Goal: Find specific page/section: Find specific page/section

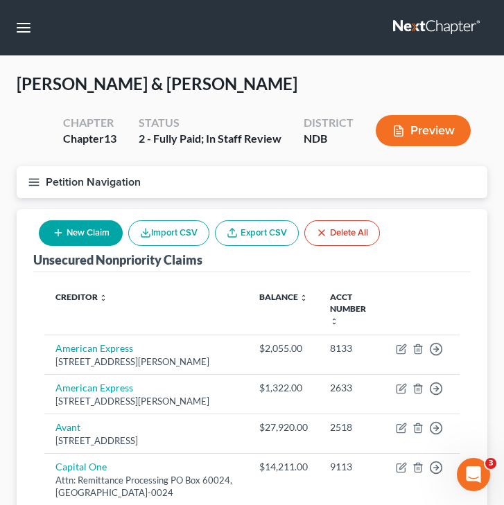
click at [35, 179] on line "button" at bounding box center [34, 179] width 10 height 0
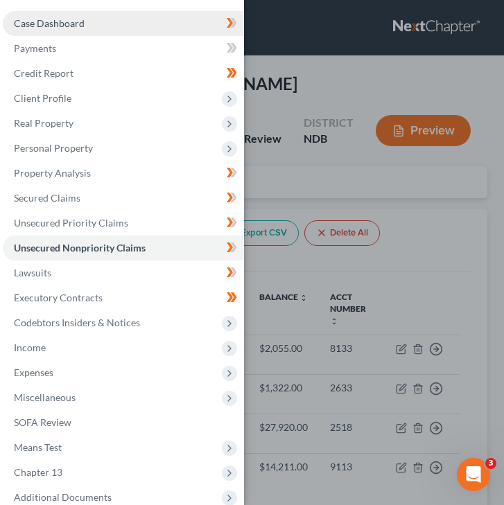
click at [100, 19] on link "Case Dashboard" at bounding box center [123, 23] width 241 height 25
select select "4"
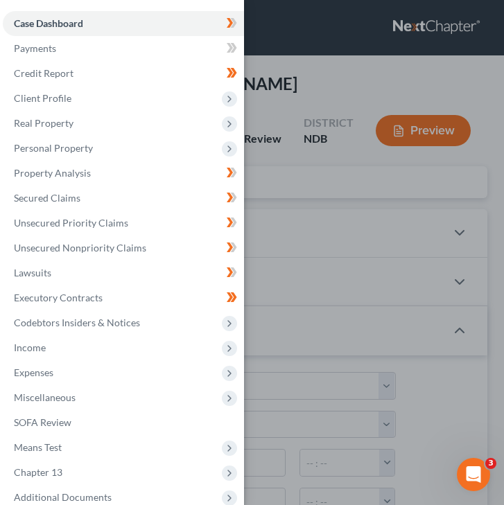
click at [303, 197] on div "Case Dashboard Payments Invoices Payments Payments Credit Report Client Profile" at bounding box center [252, 252] width 504 height 505
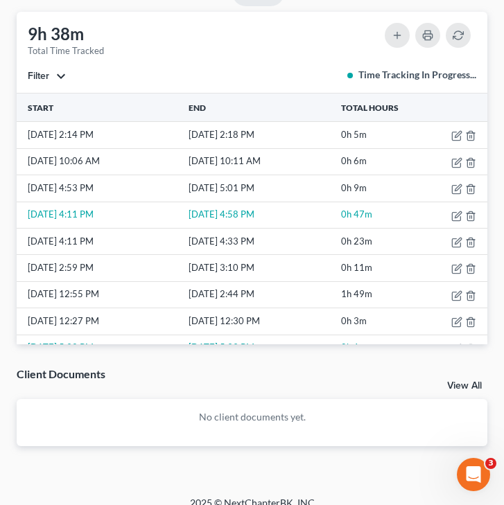
scroll to position [1266, 0]
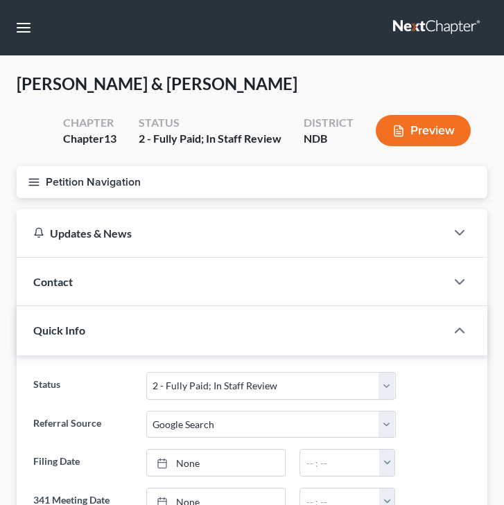
select select "5"
select select "4"
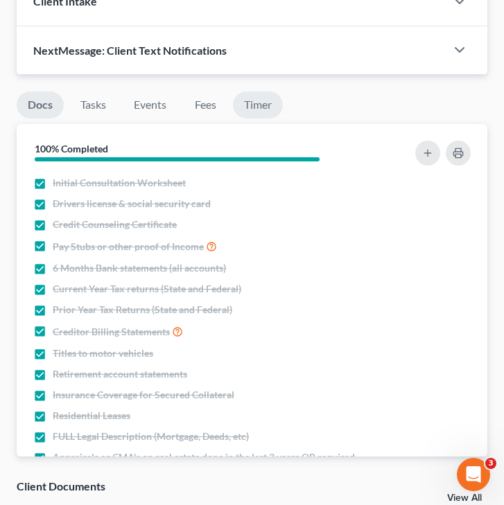
click at [254, 104] on link "Timer" at bounding box center [258, 104] width 50 height 27
